Goal: Communication & Community: Ask a question

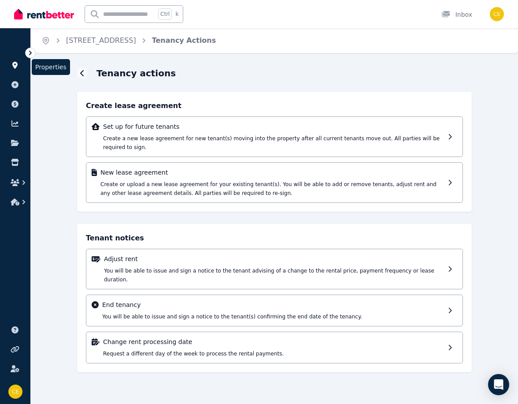
click at [13, 63] on icon at bounding box center [14, 65] width 5 height 7
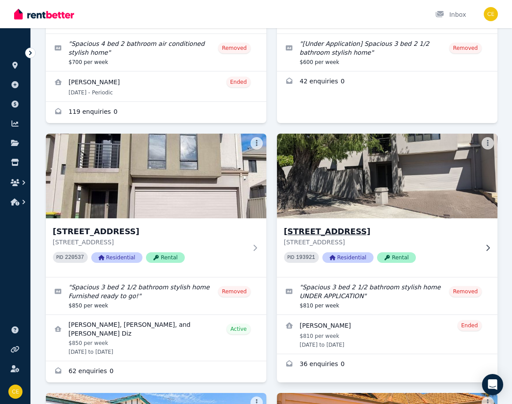
scroll to position [220, 0]
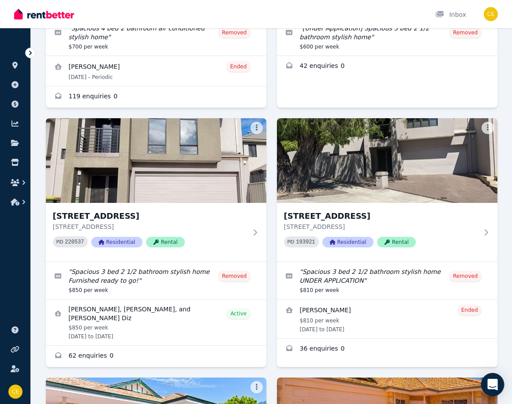
click at [491, 379] on div "Open Intercom Messenger" at bounding box center [492, 384] width 23 height 23
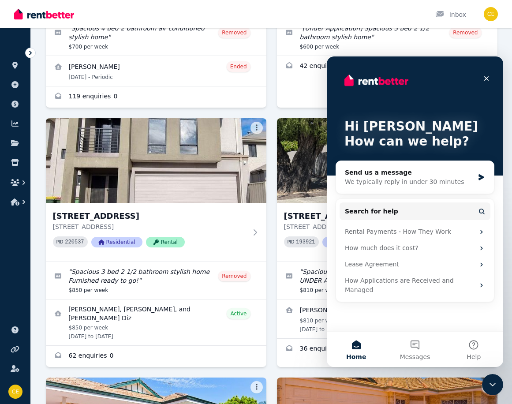
scroll to position [0, 0]
click at [371, 170] on div "Send us a message" at bounding box center [409, 172] width 129 height 9
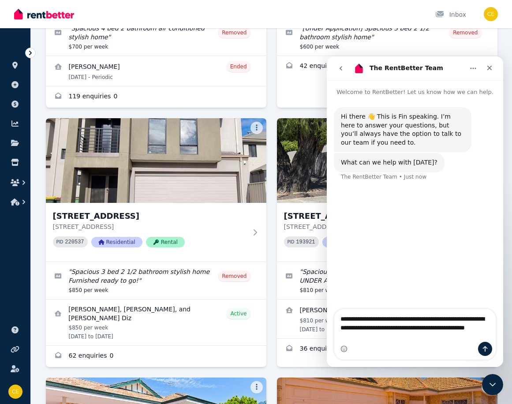
type textarea "**********"
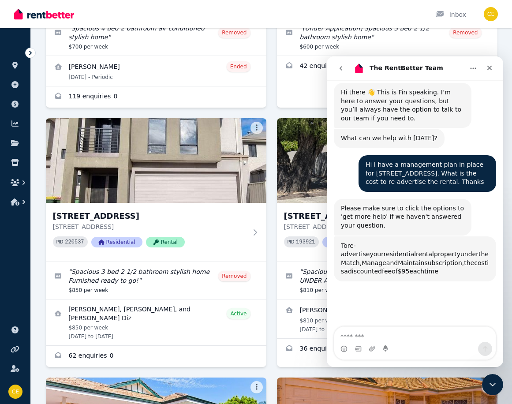
scroll to position [93, 0]
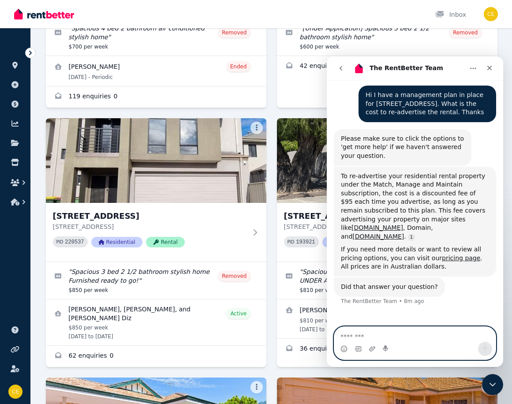
click at [363, 338] on textarea "Message…" at bounding box center [414, 334] width 161 height 15
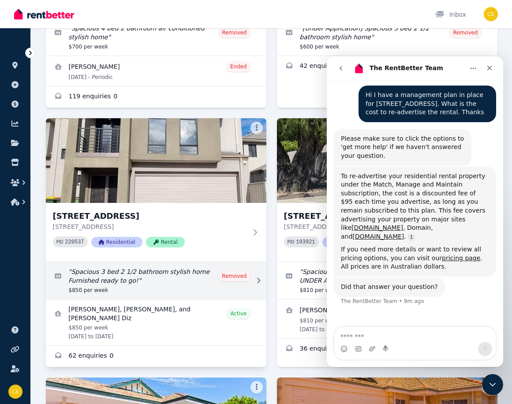
click at [132, 277] on link "Edit listing: Spacious 3 bed 2 1/2 bathroom stylish home Furnished ready to go!" at bounding box center [156, 280] width 220 height 37
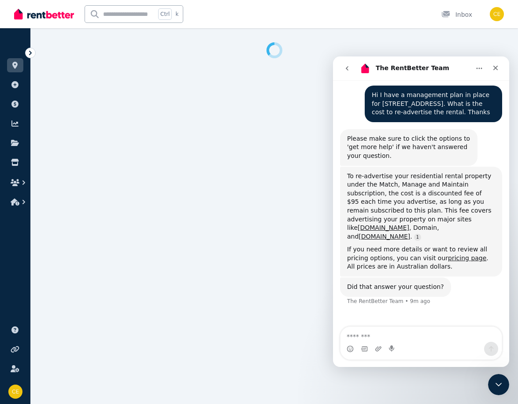
select select "**********"
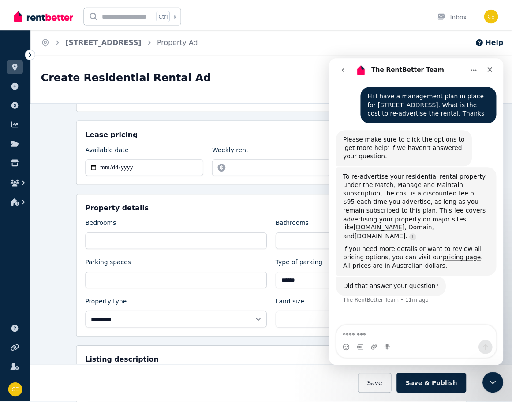
scroll to position [132, 0]
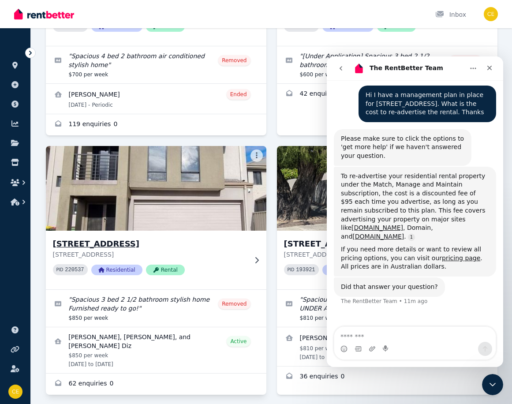
scroll to position [220, 0]
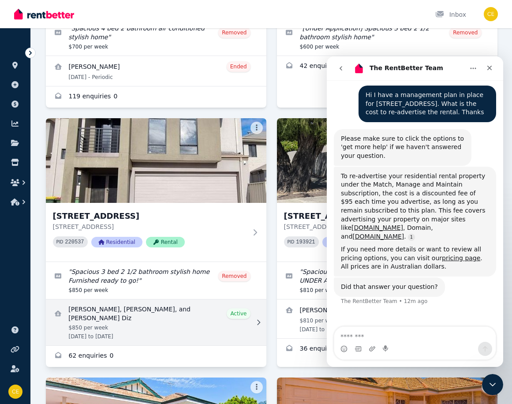
click at [238, 313] on link "View details for Jade Huysse, Michalina Derewonko, and Patricia Irene Dimitrako…" at bounding box center [156, 322] width 220 height 46
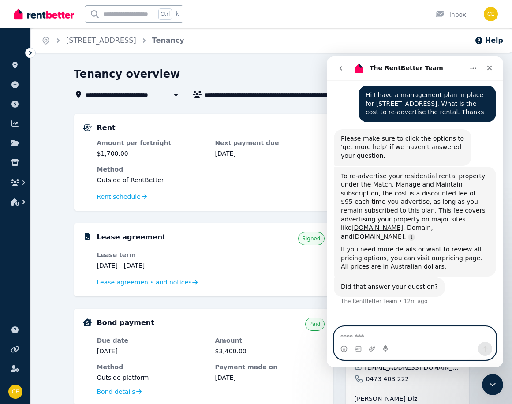
click at [367, 336] on textarea "Message…" at bounding box center [414, 334] width 161 height 15
type textarea "***"
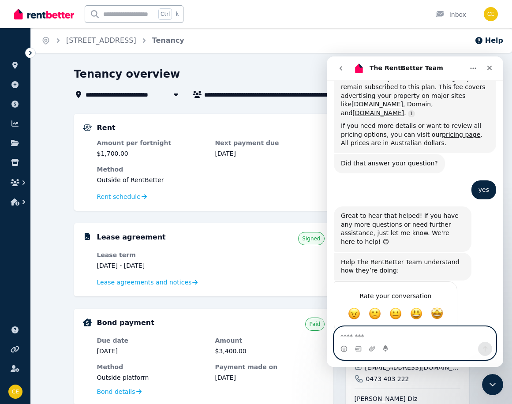
scroll to position [216, 0]
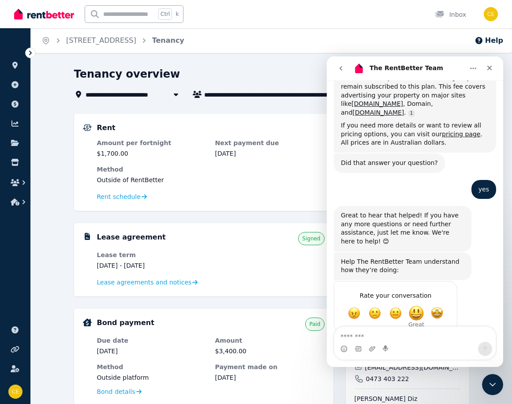
click at [419, 305] on span "Great" at bounding box center [416, 313] width 16 height 16
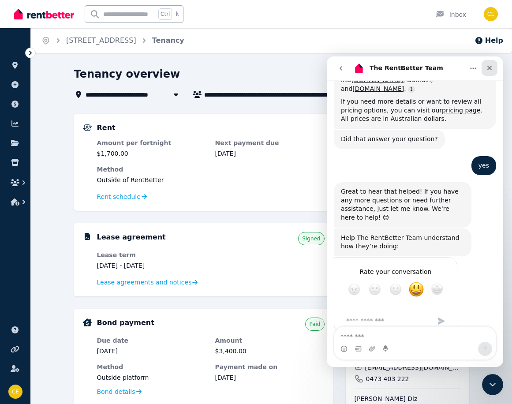
click at [490, 67] on icon "Close" at bounding box center [489, 67] width 7 height 7
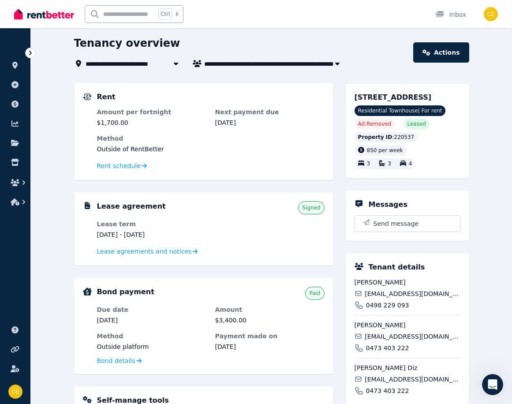
scroll to position [11, 0]
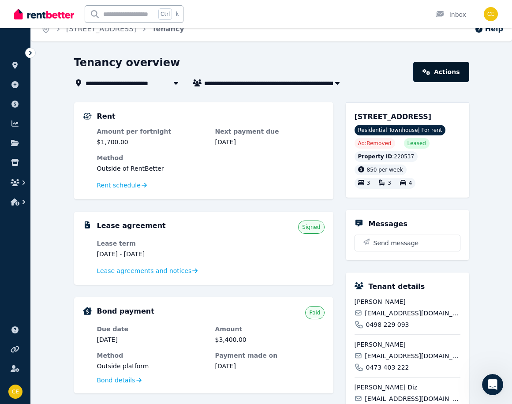
click at [446, 73] on link "Actions" at bounding box center [441, 72] width 56 height 20
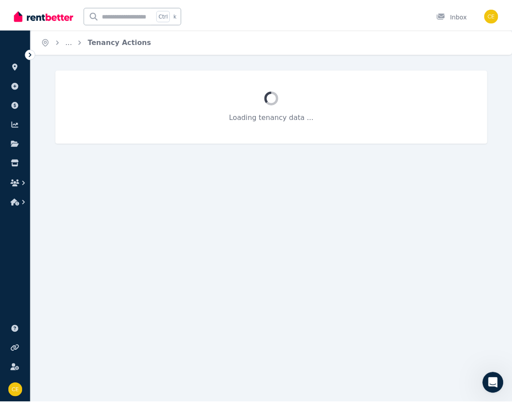
scroll to position [206, 0]
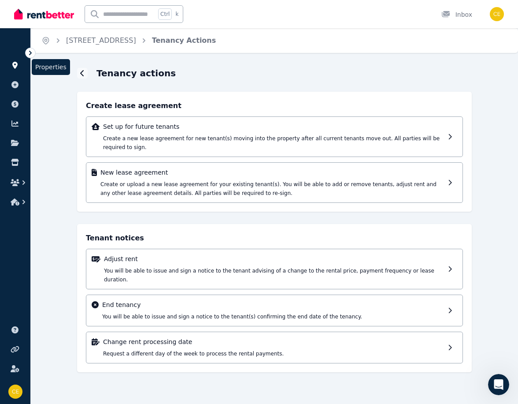
click at [15, 63] on icon at bounding box center [14, 65] width 5 height 7
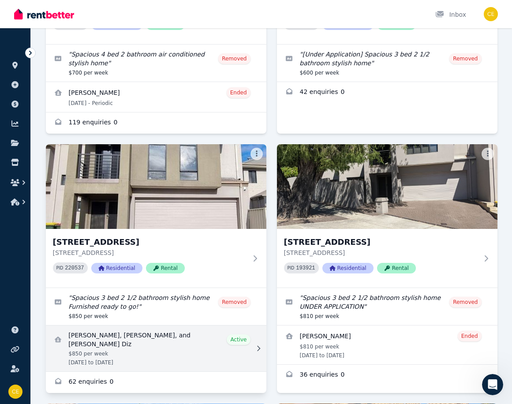
scroll to position [220, 0]
